Goal: Task Accomplishment & Management: Use online tool/utility

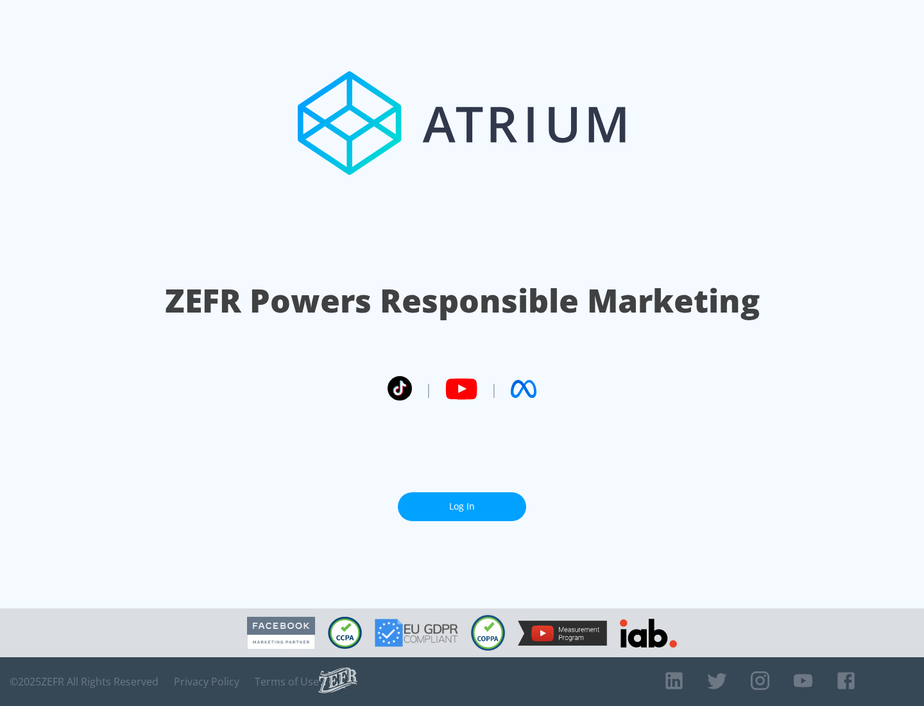
click at [462, 506] on link "Log In" at bounding box center [462, 506] width 128 height 29
